Goal: Find specific page/section: Find specific page/section

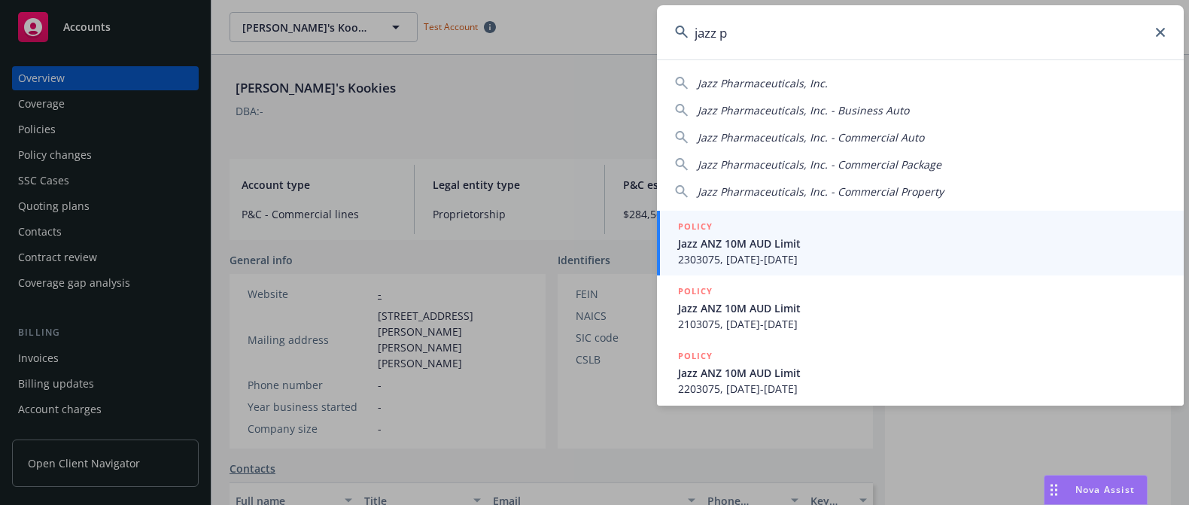
click at [752, 80] on span "Jazz Pharmaceuticals, Inc." at bounding box center [763, 83] width 130 height 14
type input "Jazz Pharmaceuticals, Inc."
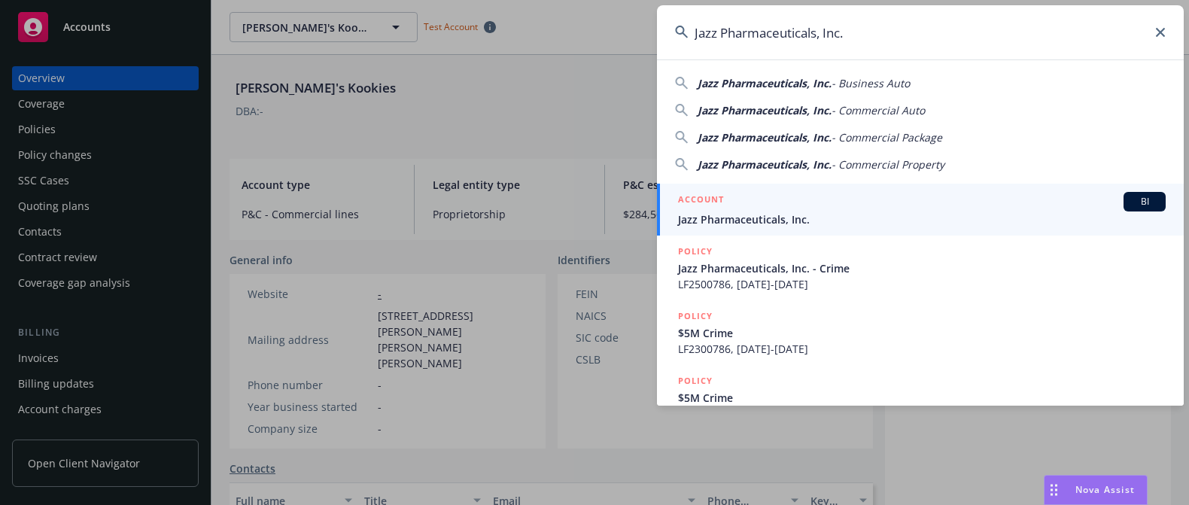
click at [765, 202] on div "ACCOUNT BI" at bounding box center [922, 202] width 488 height 20
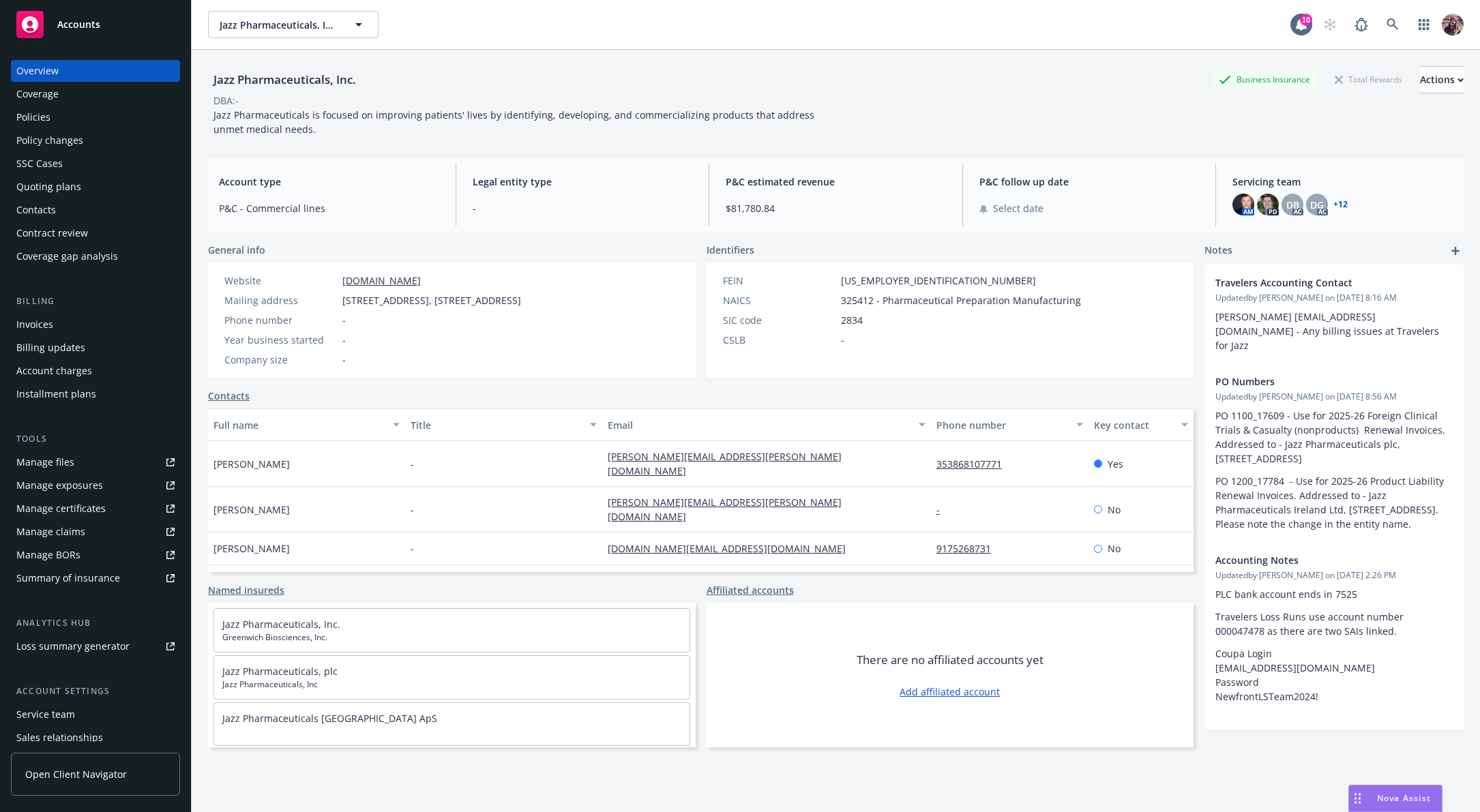
click at [1077, 200] on link "+ 12" at bounding box center [1340, 204] width 15 height 8
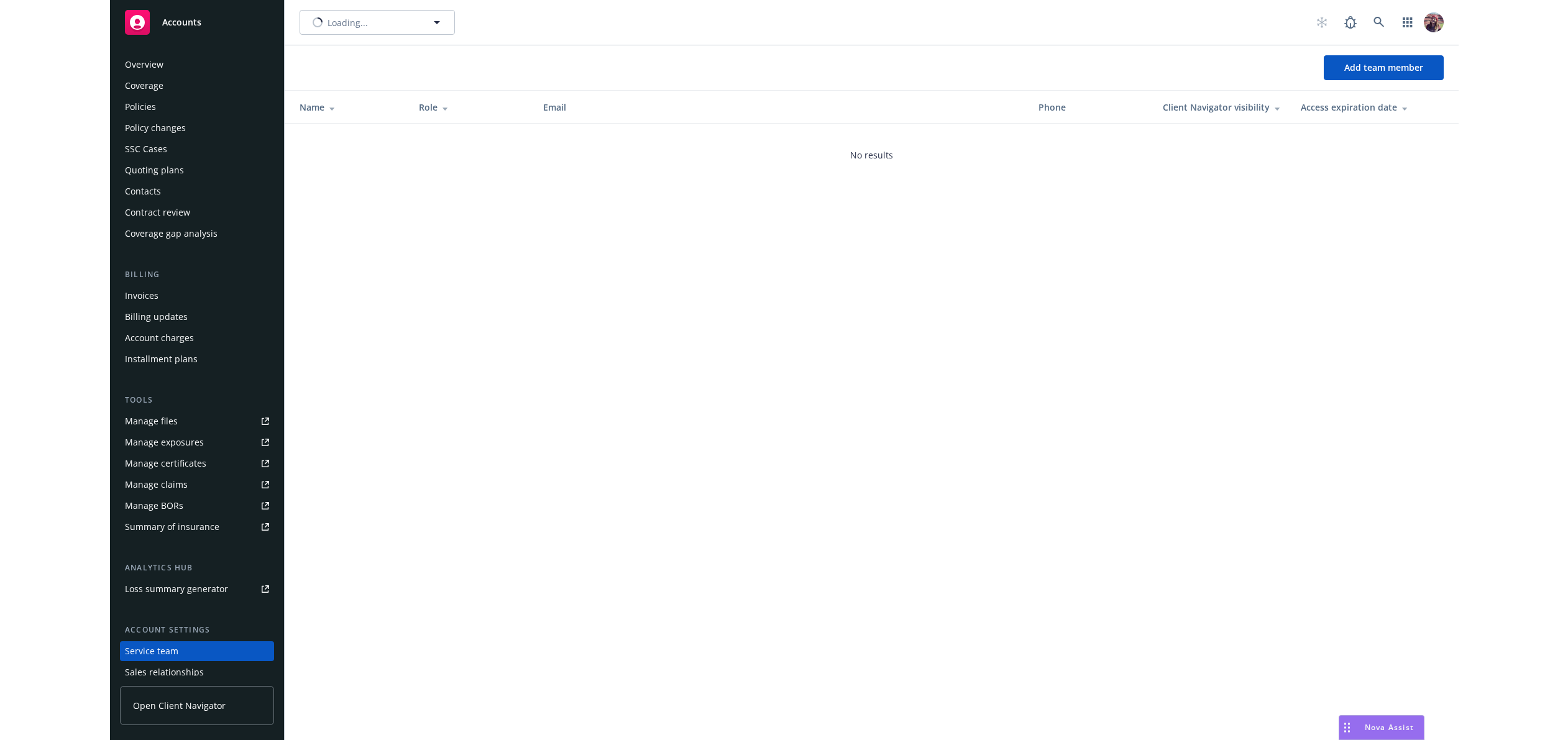
scroll to position [69, 0]
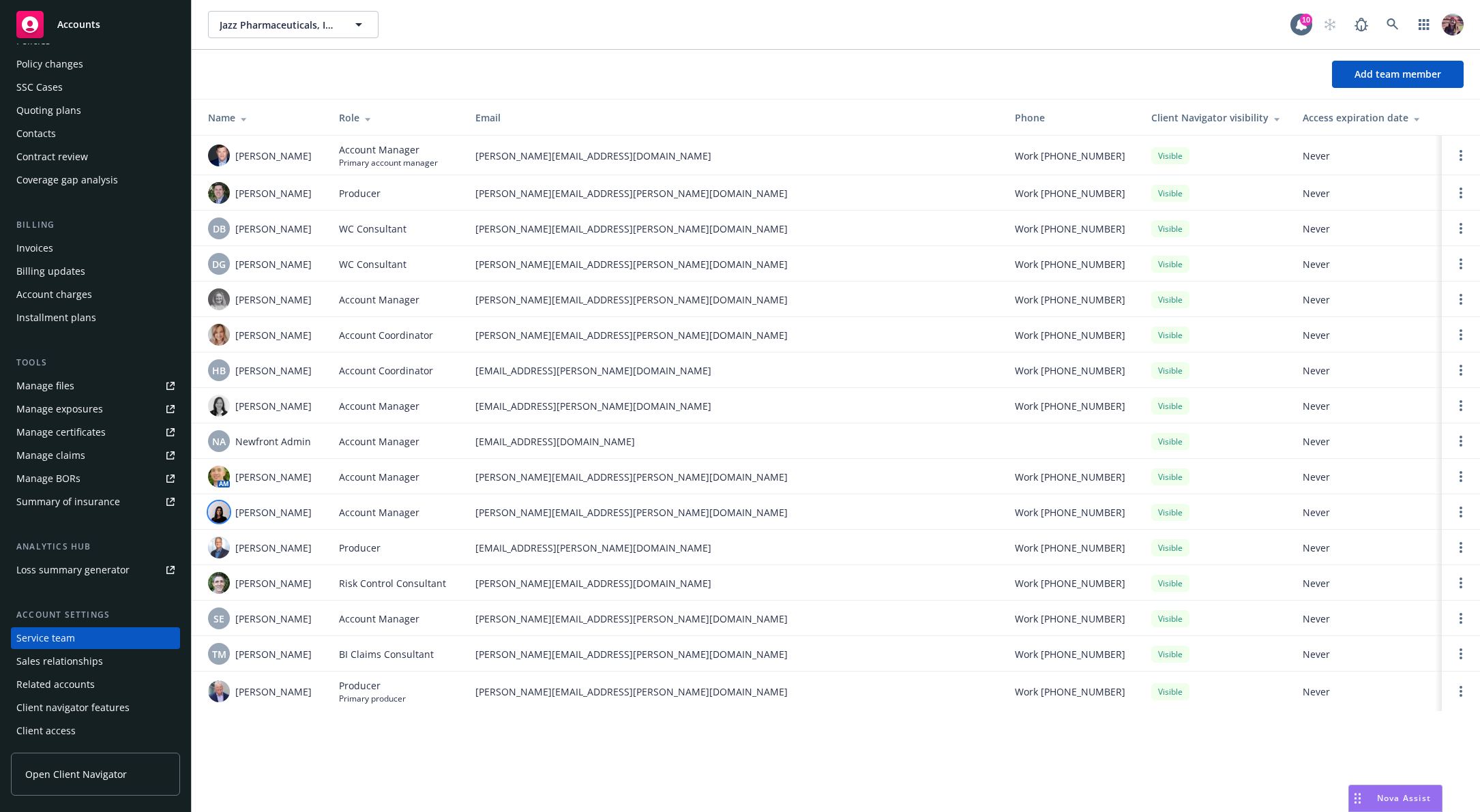
click at [224, 517] on img at bounding box center [219, 512] width 22 height 22
click at [220, 413] on img at bounding box center [219, 406] width 22 height 22
click at [219, 363] on span "HB" at bounding box center [218, 371] width 14 height 14
click at [219, 333] on img at bounding box center [219, 335] width 22 height 22
click at [219, 299] on img at bounding box center [219, 299] width 22 height 22
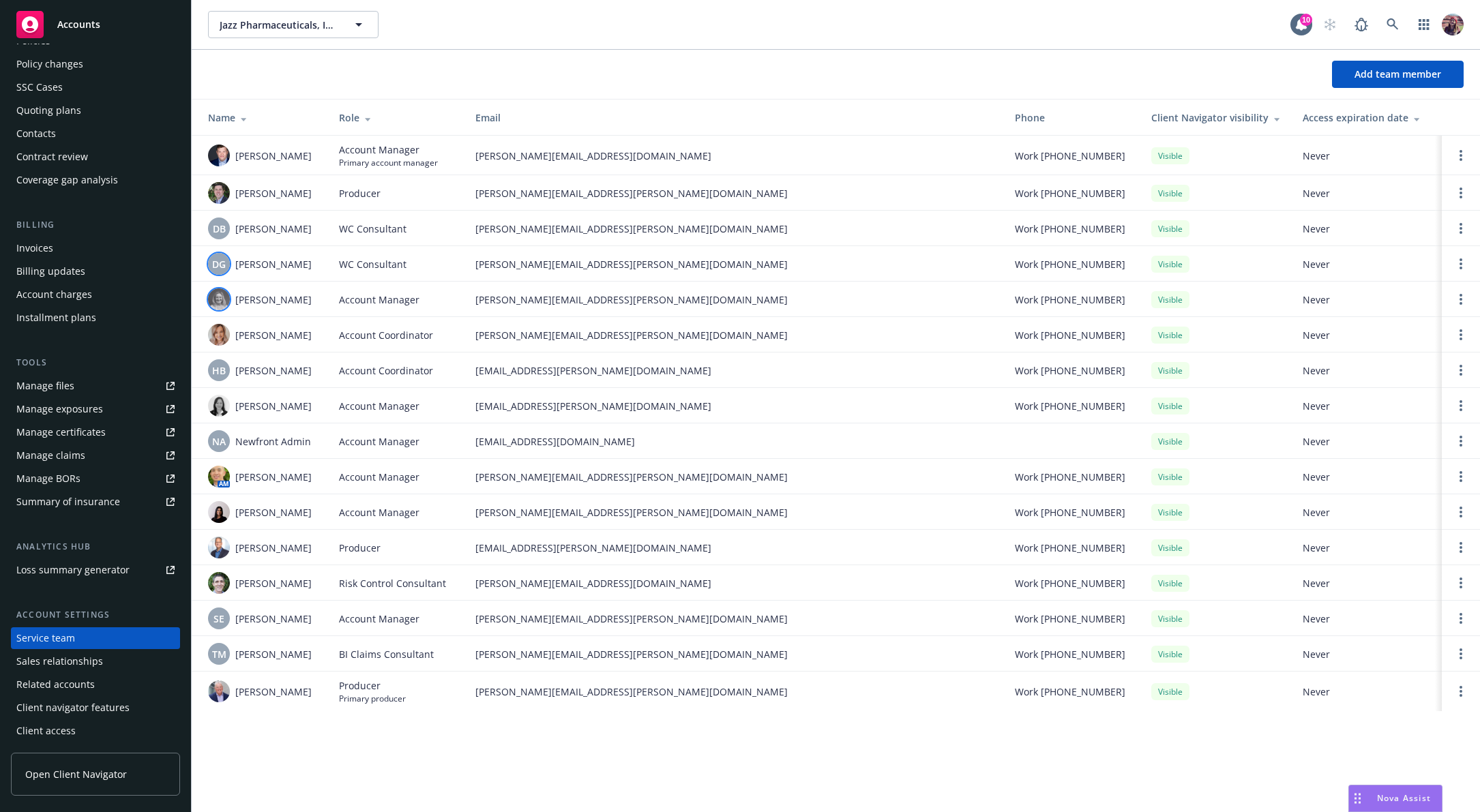
click at [225, 266] on span "DG" at bounding box center [218, 265] width 14 height 14
click at [225, 219] on div "DB" at bounding box center [219, 228] width 22 height 22
click at [225, 195] on img at bounding box center [219, 193] width 22 height 22
click at [225, 160] on img at bounding box center [219, 156] width 22 height 22
click at [207, 708] on td "[PERSON_NAME]" at bounding box center [260, 691] width 137 height 40
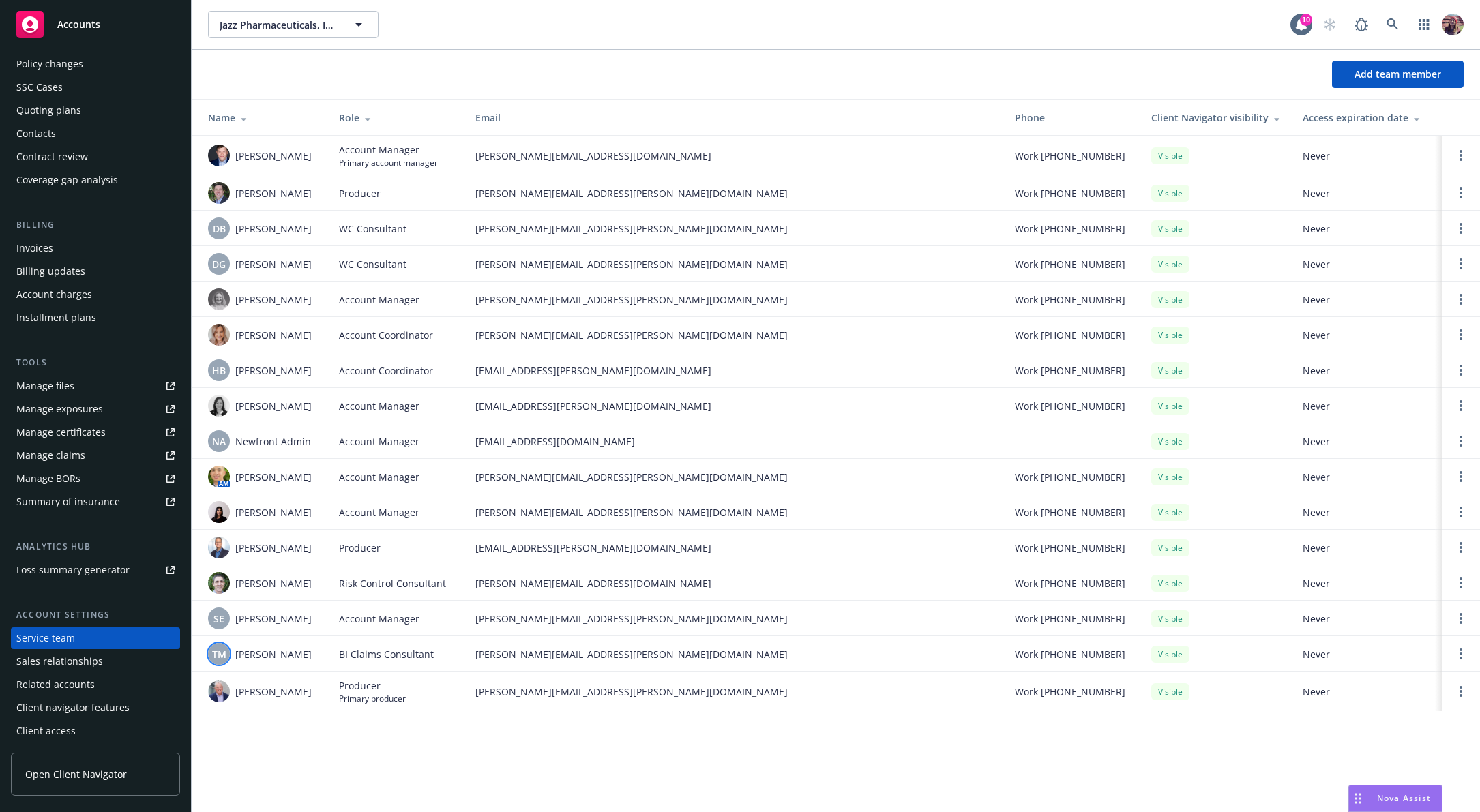
click at [222, 655] on span "TM" at bounding box center [219, 654] width 15 height 14
click at [220, 629] on div "SE" at bounding box center [219, 619] width 22 height 22
click at [219, 627] on div "SE" at bounding box center [219, 619] width 22 height 22
click at [216, 592] on img at bounding box center [219, 583] width 22 height 22
click at [285, 633] on td "SE [PERSON_NAME]" at bounding box center [260, 618] width 137 height 35
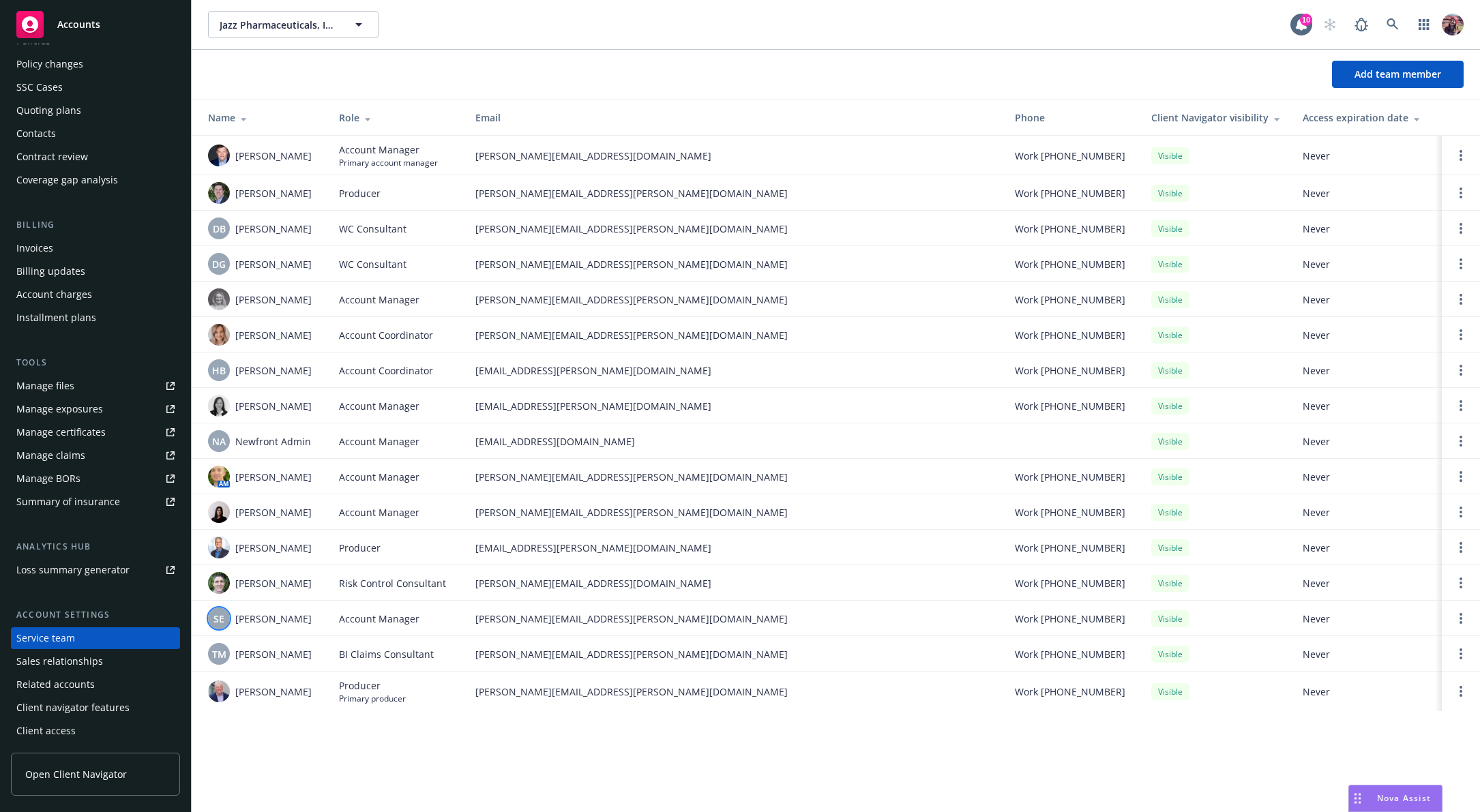
click at [218, 624] on span "SE" at bounding box center [219, 619] width 11 height 14
click at [219, 585] on img at bounding box center [219, 583] width 22 height 22
click at [222, 547] on img at bounding box center [219, 547] width 22 height 22
click at [225, 515] on img at bounding box center [219, 512] width 22 height 22
click at [225, 473] on img at bounding box center [219, 477] width 22 height 22
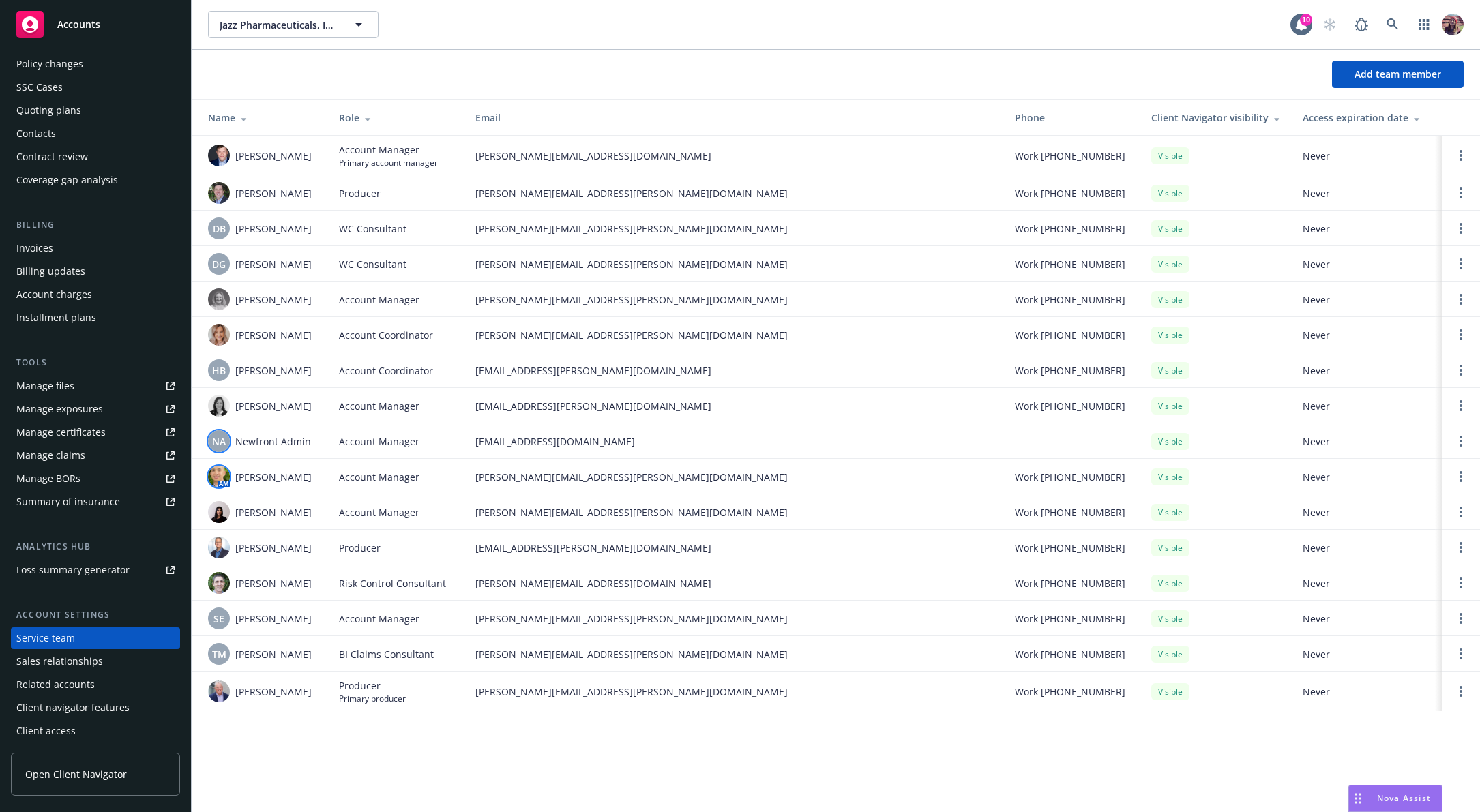
click at [219, 431] on div "NA" at bounding box center [219, 441] width 22 height 22
click at [639, 44] on div "Jazz Pharmaceuticals, Inc. Jazz Pharmaceuticals, Inc. 10" at bounding box center [837, 24] width 1289 height 49
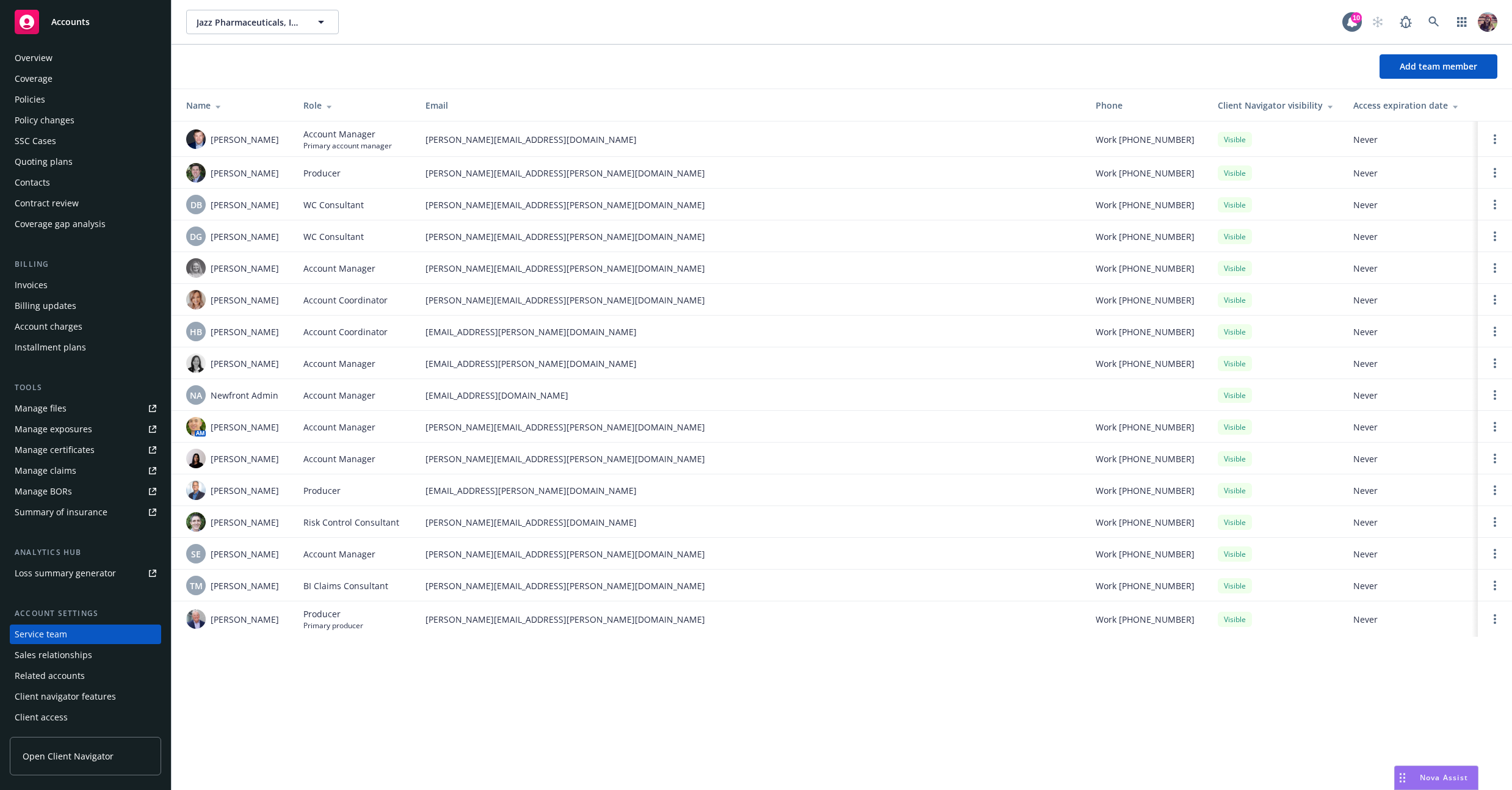
scroll to position [6, 0]
click at [63, 95] on div "Policies" at bounding box center [85, 100] width 142 height 19
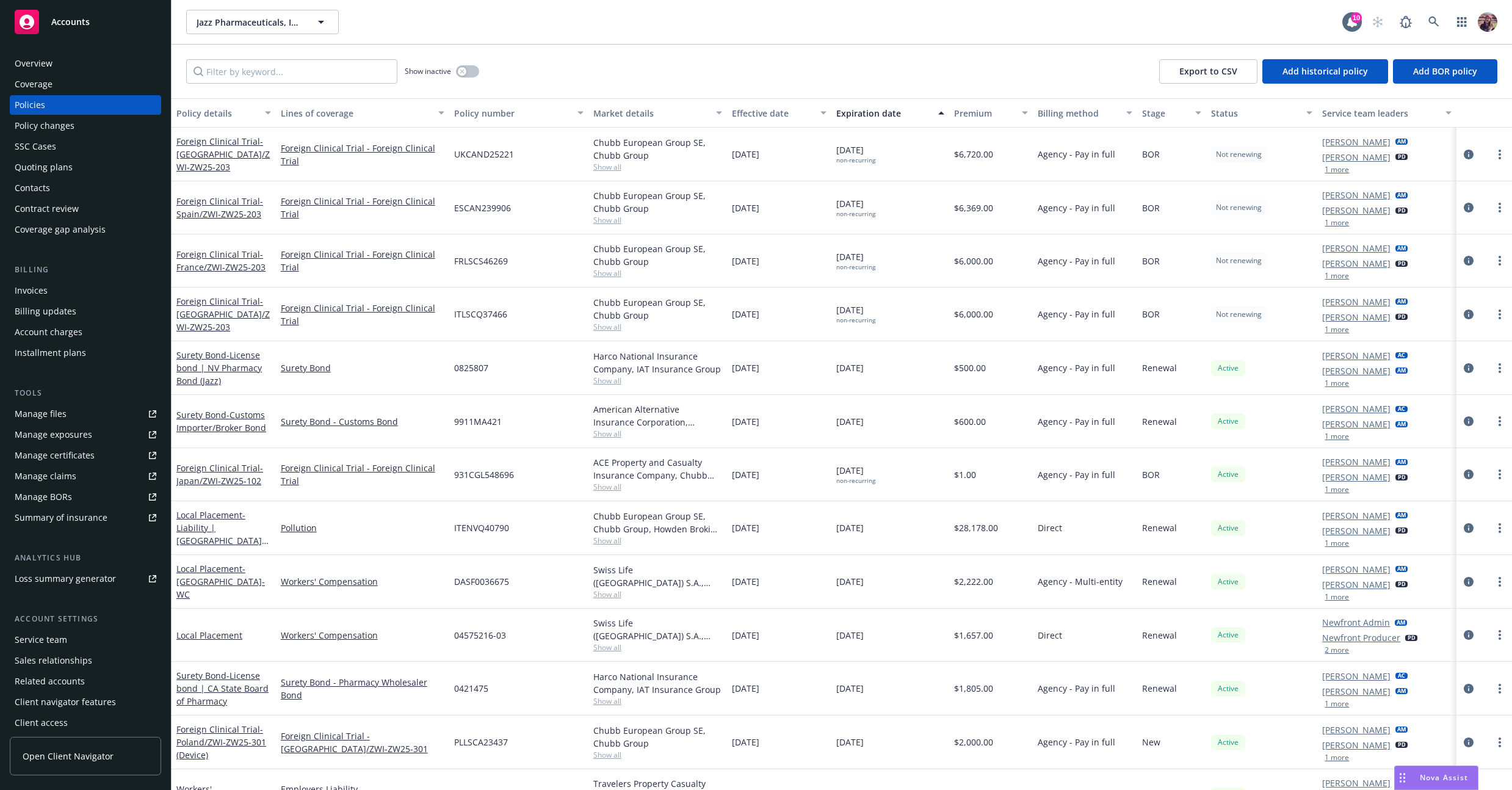
click at [589, 26] on div "Jazz Pharmaceuticals, Inc. Jazz Pharmaceuticals, Inc." at bounding box center [765, 22] width 1157 height 24
click at [1325, 155] on icon "circleInformation" at bounding box center [1469, 154] width 10 height 10
